Goal: Subscribe to service/newsletter

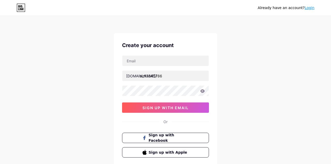
scroll to position [10, 0]
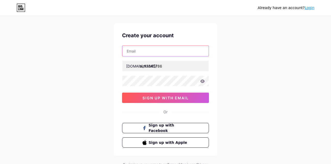
click at [150, 51] on input "text" at bounding box center [165, 51] width 86 height 10
type input "[EMAIL_ADDRESS][DOMAIN_NAME]"
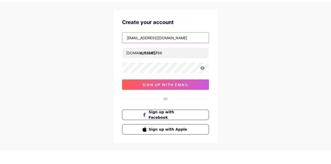
scroll to position [9, 0]
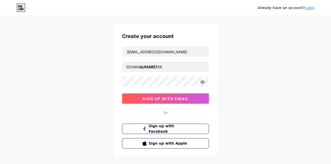
click at [190, 98] on button "sign up with email" at bounding box center [165, 98] width 87 height 10
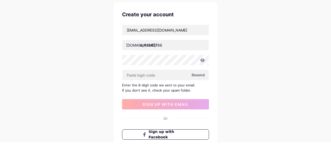
click at [202, 83] on icon at bounding box center [202, 81] width 4 height 3
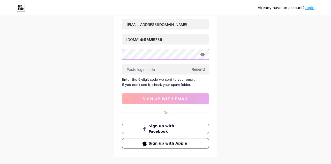
scroll to position [36, 0]
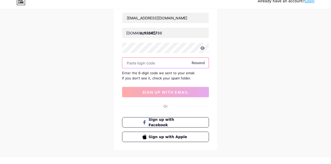
click at [172, 70] on input "text" at bounding box center [165, 69] width 86 height 10
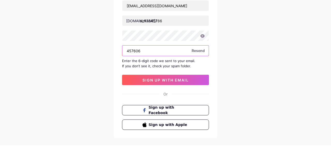
type input "457606"
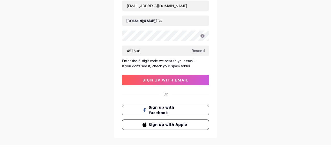
click at [192, 100] on button "sign up with email" at bounding box center [165, 99] width 87 height 10
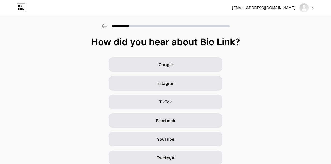
click at [201, 65] on div "Google" at bounding box center [166, 64] width 114 height 14
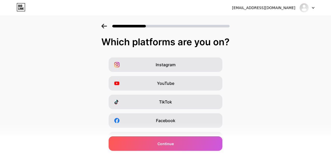
click at [203, 84] on div "YouTube" at bounding box center [166, 83] width 114 height 14
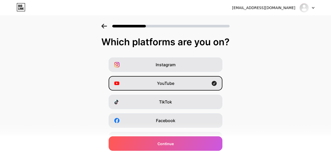
click at [201, 146] on div "Continue" at bounding box center [166, 143] width 114 height 14
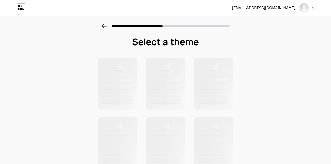
click at [179, 89] on div at bounding box center [165, 84] width 39 height 52
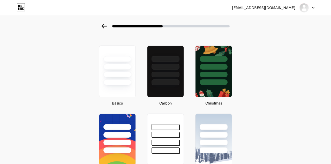
scroll to position [14, 0]
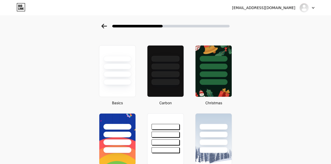
click at [216, 80] on div at bounding box center [214, 82] width 28 height 6
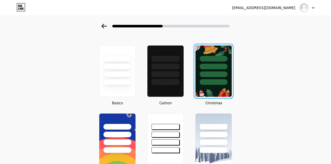
scroll to position [0, 0]
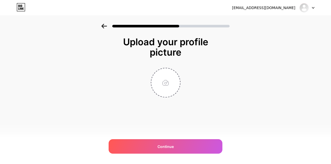
click at [198, 154] on div "Continue" at bounding box center [166, 146] width 114 height 14
click at [170, 83] on input "file" at bounding box center [165, 82] width 29 height 29
click at [170, 85] on input "file" at bounding box center [165, 82] width 29 height 29
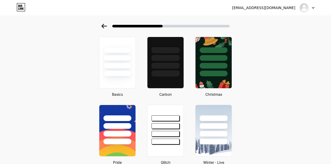
scroll to position [15, 0]
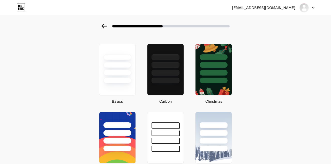
click at [216, 81] on div at bounding box center [214, 81] width 28 height 6
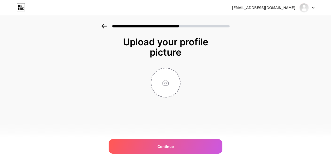
click at [166, 86] on input "file" at bounding box center [165, 82] width 29 height 29
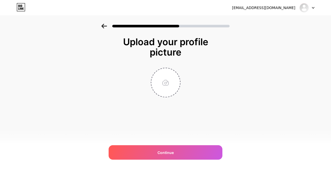
type input "C:\fakepath\34bbcbd1461a02438503135e048617ae.jpg"
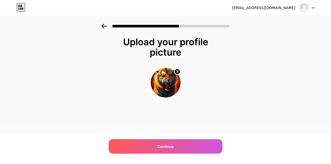
click at [146, 154] on div "Continue" at bounding box center [166, 146] width 114 height 14
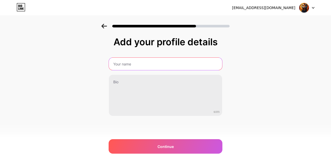
click at [126, 66] on input "text" at bounding box center [165, 64] width 113 height 12
type input "Ain12345786"
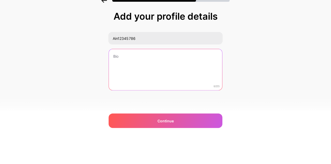
click at [119, 90] on textarea at bounding box center [165, 96] width 113 height 42
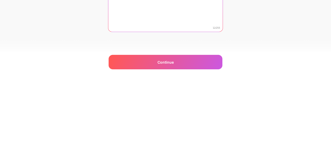
type textarea "Never trust"
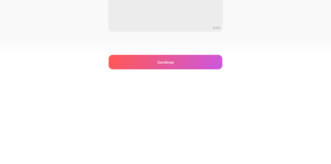
click at [144, 154] on div "Continue" at bounding box center [166, 146] width 114 height 14
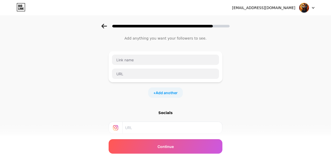
scroll to position [37, 0]
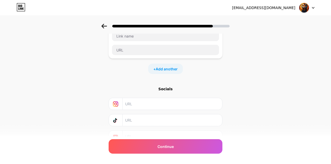
click at [134, 136] on input "text" at bounding box center [172, 137] width 94 height 12
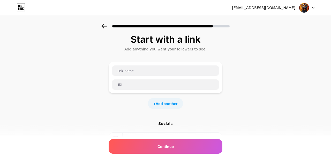
scroll to position [0, 0]
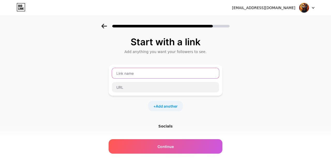
click at [169, 71] on input "text" at bounding box center [165, 73] width 107 height 10
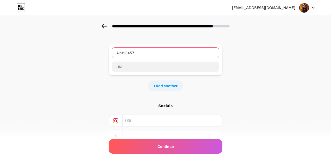
scroll to position [17, 0]
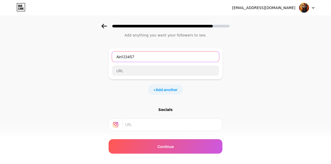
click at [157, 58] on input "Ain123457" at bounding box center [165, 56] width 107 height 10
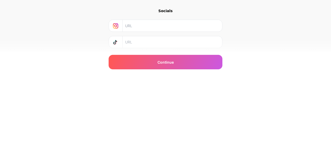
type input "Ain12345786"
click at [185, 154] on div "Continue" at bounding box center [166, 146] width 114 height 14
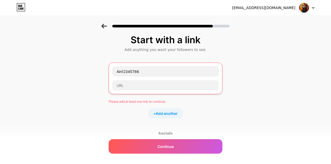
scroll to position [0, 0]
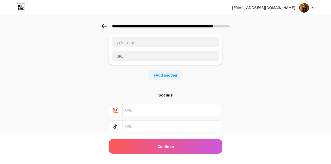
scroll to position [37, 0]
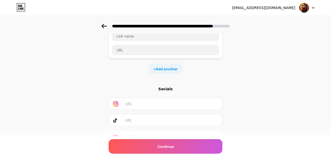
click at [116, 141] on div at bounding box center [116, 137] width 14 height 12
click at [122, 132] on div at bounding box center [116, 137] width 14 height 12
click at [125, 137] on input "text" at bounding box center [172, 137] width 94 height 12
click at [119, 136] on div at bounding box center [116, 137] width 14 height 12
click at [125, 138] on input "text" at bounding box center [172, 137] width 94 height 12
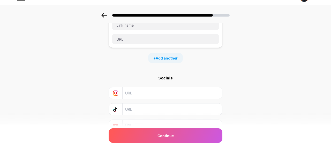
scroll to position [0, 0]
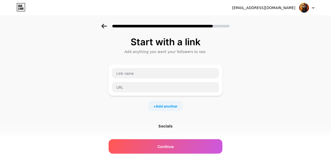
click at [62, 61] on div "Start with a link Add anything you want your followers to see. + Add another So…" at bounding box center [165, 115] width 331 height 182
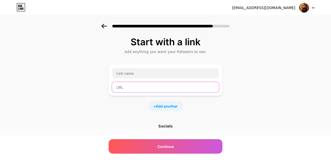
click at [127, 82] on input "text" at bounding box center [165, 87] width 107 height 10
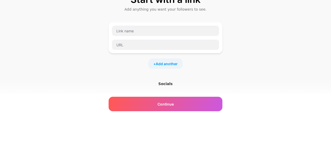
click at [126, 121] on div "Start with a link Add anything you want your followers to see. + Add another So…" at bounding box center [166, 108] width 114 height 143
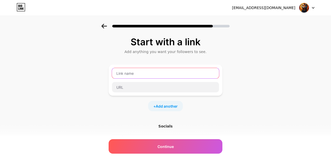
click at [124, 71] on input "text" at bounding box center [165, 73] width 107 height 10
type input "Ain12345786"
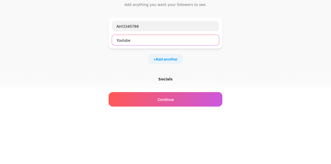
type input "Youtube"
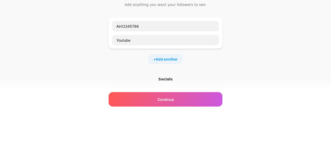
scroll to position [16, 0]
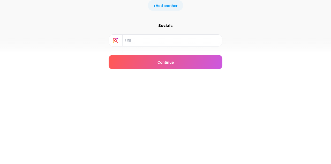
type input "Screen"
click at [129, 126] on input "text" at bounding box center [172, 125] width 94 height 12
type input "Screenshot"
click at [131, 153] on div "Continue" at bounding box center [166, 146] width 114 height 14
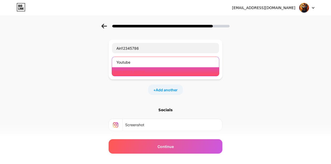
click at [132, 61] on input "Youtube" at bounding box center [165, 62] width 107 height 10
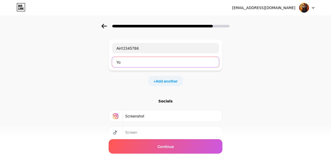
type input "Y"
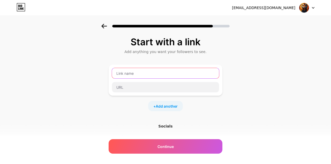
click at [121, 74] on input "text" at bounding box center [165, 73] width 107 height 10
click at [197, 75] on input "Ain12345786" at bounding box center [165, 73] width 107 height 10
type input "A"
click at [121, 73] on input "text" at bounding box center [165, 73] width 107 height 10
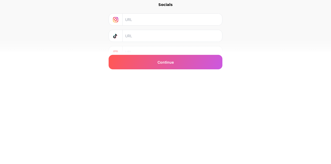
type input "[URL][DOMAIN_NAME]"
click at [122, 154] on div "Continue" at bounding box center [166, 146] width 114 height 14
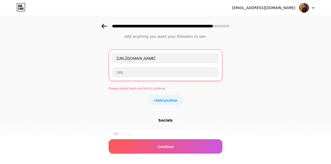
scroll to position [15, 0]
click at [130, 80] on div "[URL][DOMAIN_NAME]" at bounding box center [166, 66] width 114 height 32
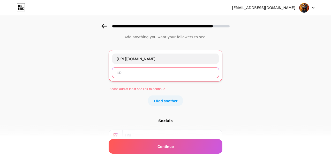
click at [127, 77] on input "text" at bounding box center [165, 72] width 107 height 10
click at [125, 74] on input "text" at bounding box center [165, 72] width 107 height 10
click at [126, 74] on input "text" at bounding box center [165, 72] width 107 height 10
paste input "https://youtu.be/JJmgE2nwSps?feature=shared"
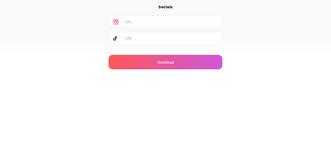
type input "https://youtu.be/JJmgE2nwSps?feature=shared"
click at [136, 154] on div "Continue" at bounding box center [166, 146] width 114 height 14
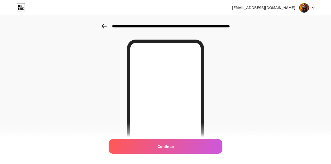
scroll to position [13, 0]
click at [186, 154] on div "Continue" at bounding box center [166, 146] width 114 height 14
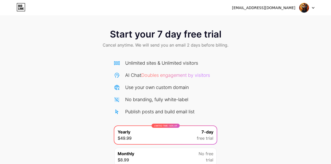
scroll to position [20, 0]
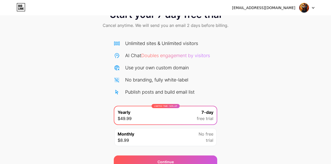
click at [212, 159] on div "Continue" at bounding box center [165, 161] width 103 height 12
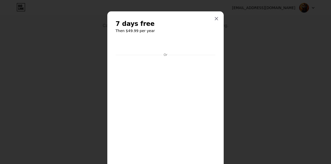
click at [214, 21] on div at bounding box center [216, 18] width 9 height 9
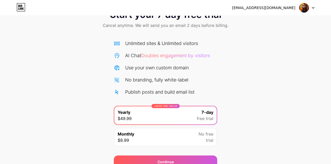
click at [191, 144] on div "Monthly $8.99 No free trial" at bounding box center [165, 137] width 102 height 18
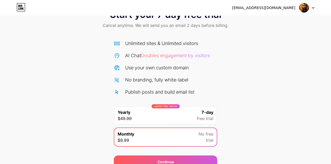
click at [198, 162] on div "Continue" at bounding box center [165, 161] width 103 height 12
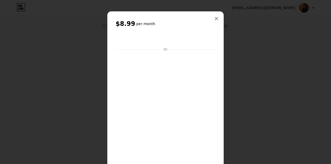
scroll to position [33, 0]
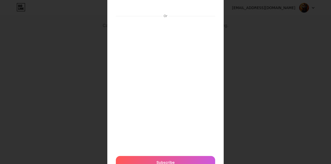
click at [197, 164] on div "Subscribe" at bounding box center [165, 162] width 99 height 12
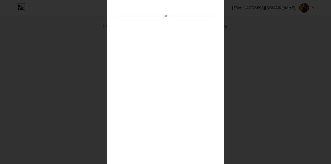
scroll to position [0, 0]
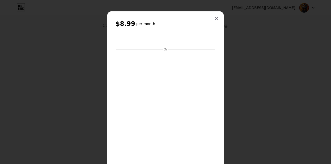
click at [216, 18] on icon at bounding box center [216, 18] width 3 height 3
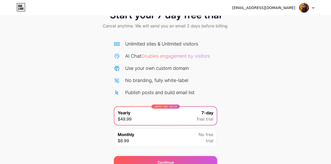
scroll to position [20, 0]
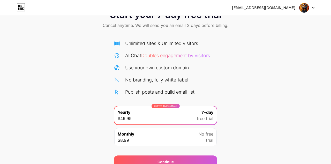
click at [132, 164] on div "Continue" at bounding box center [165, 161] width 103 height 12
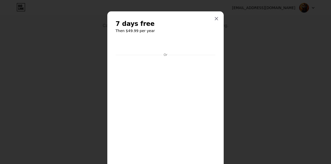
click at [216, 19] on icon at bounding box center [216, 18] width 3 height 3
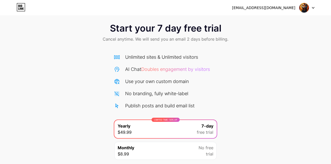
scroll to position [20, 0]
